Goal: Browse casually

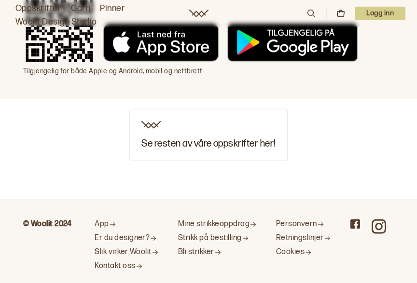
scroll to position [2018, 0]
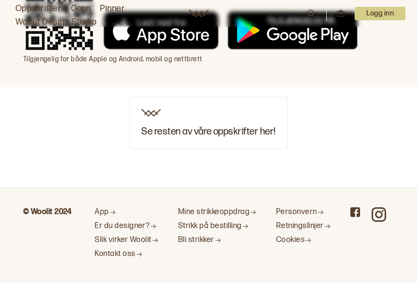
click at [213, 134] on div "Se resten av våre oppskrifter her!" at bounding box center [208, 123] width 158 height 52
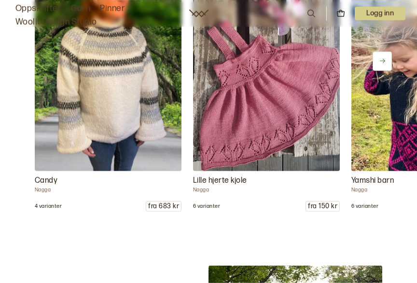
scroll to position [5058, 0]
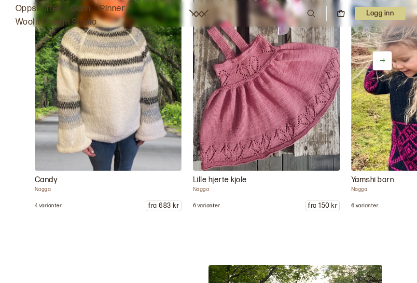
click at [118, 100] on img at bounding box center [108, 61] width 147 height 220
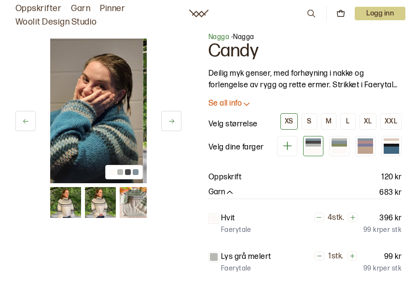
scroll to position [6, 0]
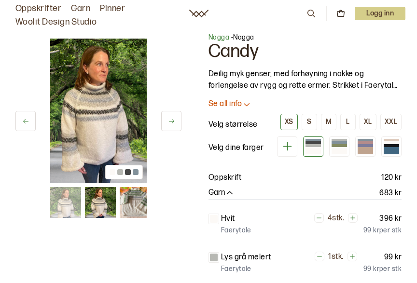
click at [136, 81] on img at bounding box center [98, 111] width 96 height 145
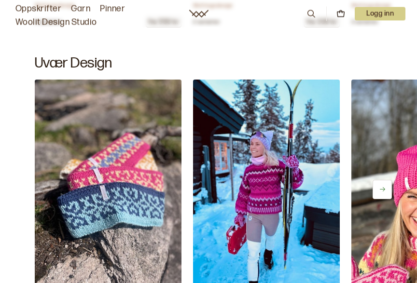
scroll to position [958, 0]
